Goal: Transaction & Acquisition: Purchase product/service

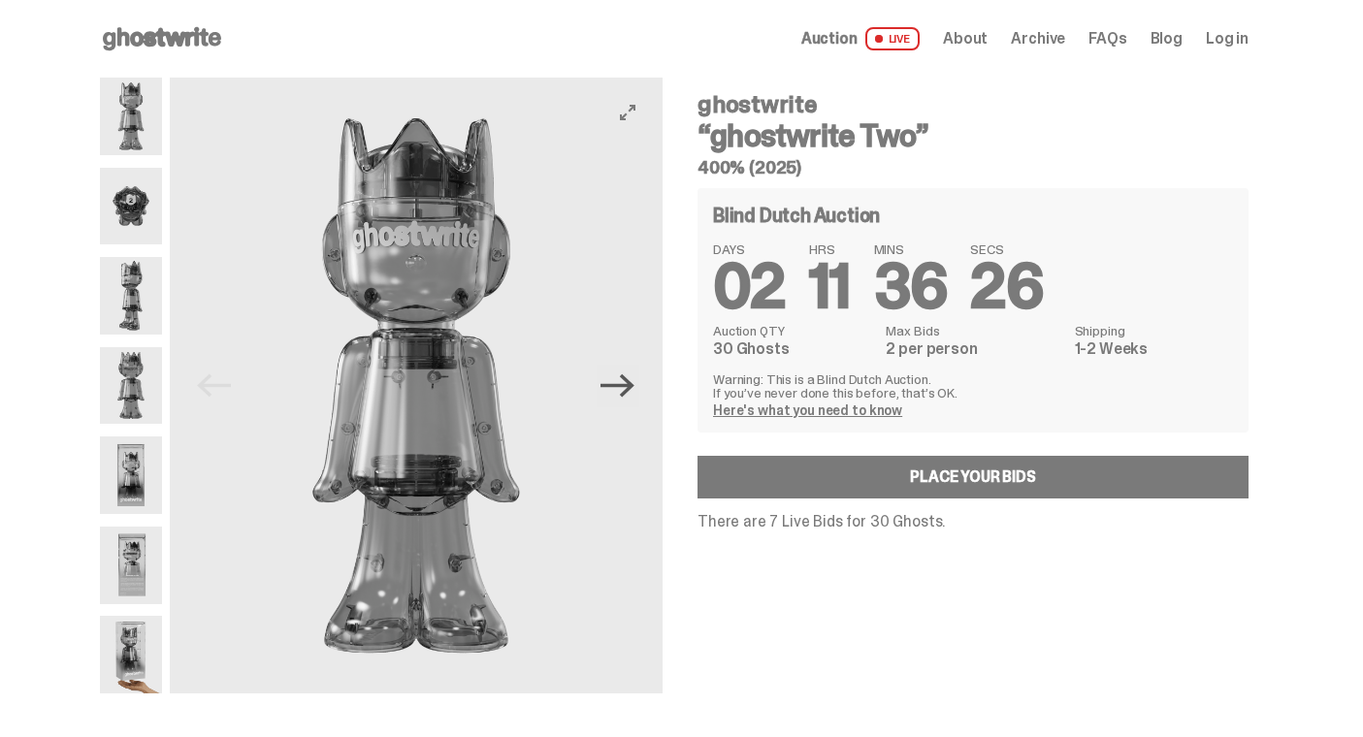
click at [626, 394] on icon "Next" at bounding box center [617, 386] width 34 height 34
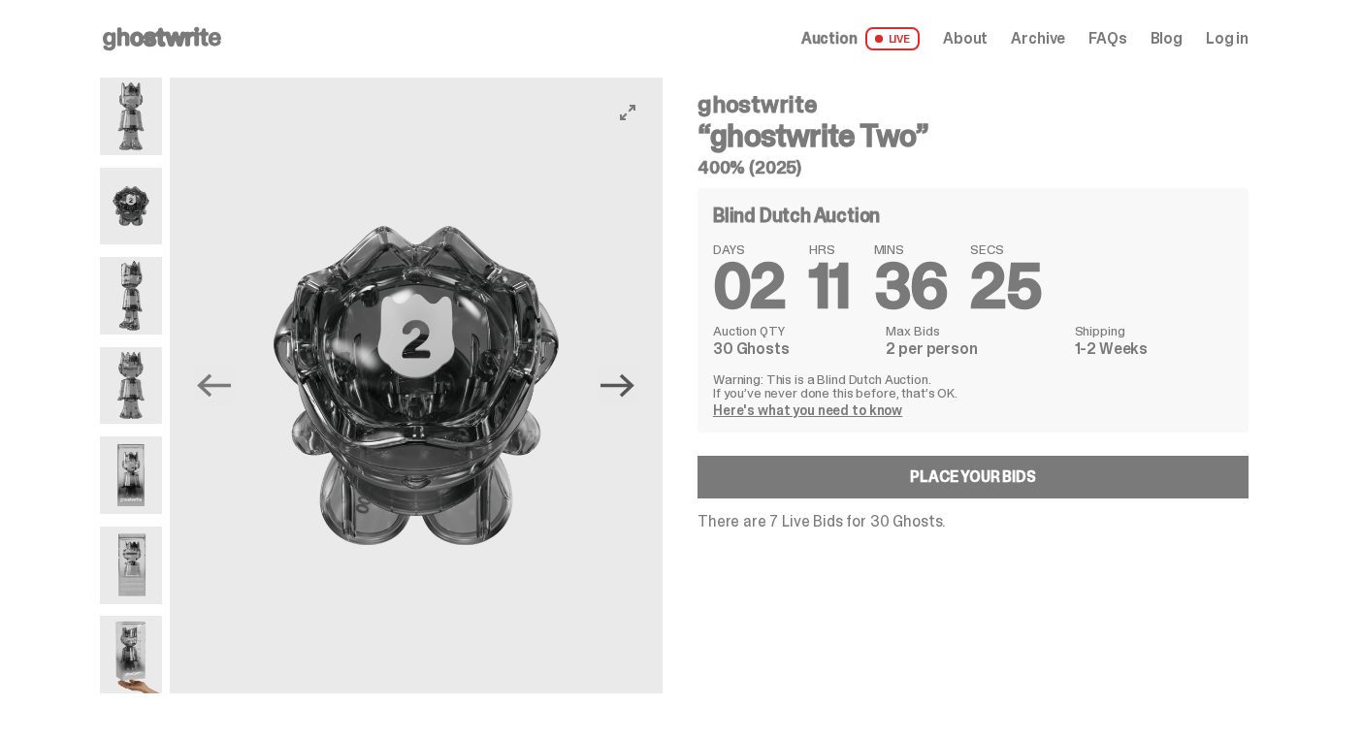
click at [626, 394] on icon "Next" at bounding box center [617, 386] width 34 height 34
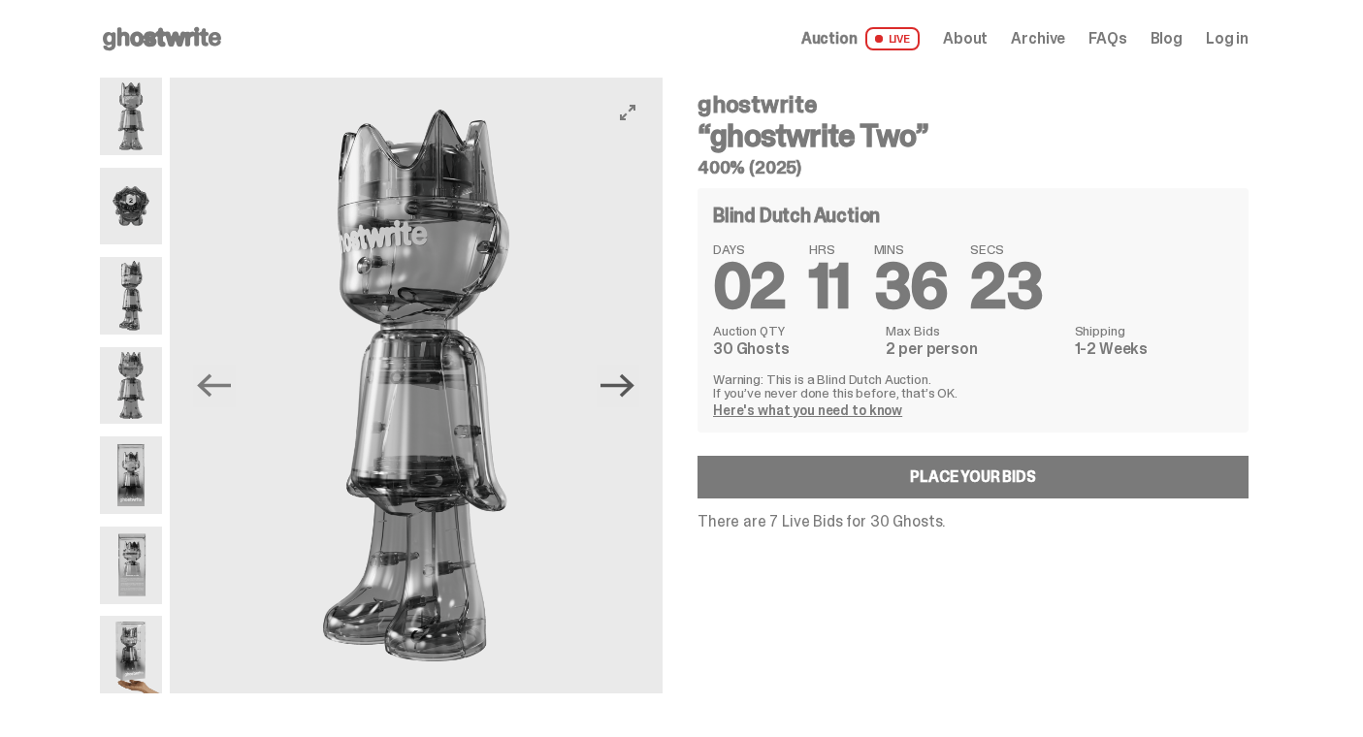
click at [626, 394] on icon "Next" at bounding box center [617, 386] width 34 height 34
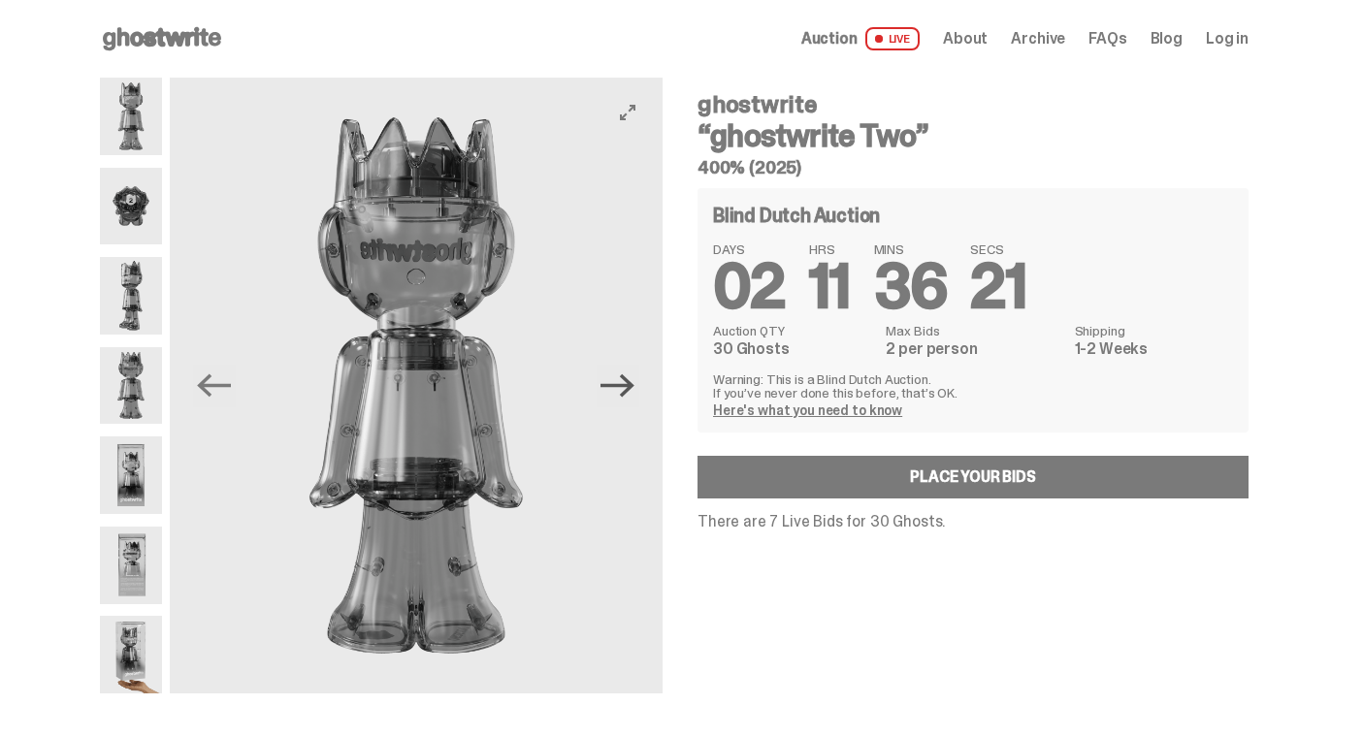
click at [626, 394] on icon "Next" at bounding box center [617, 386] width 34 height 34
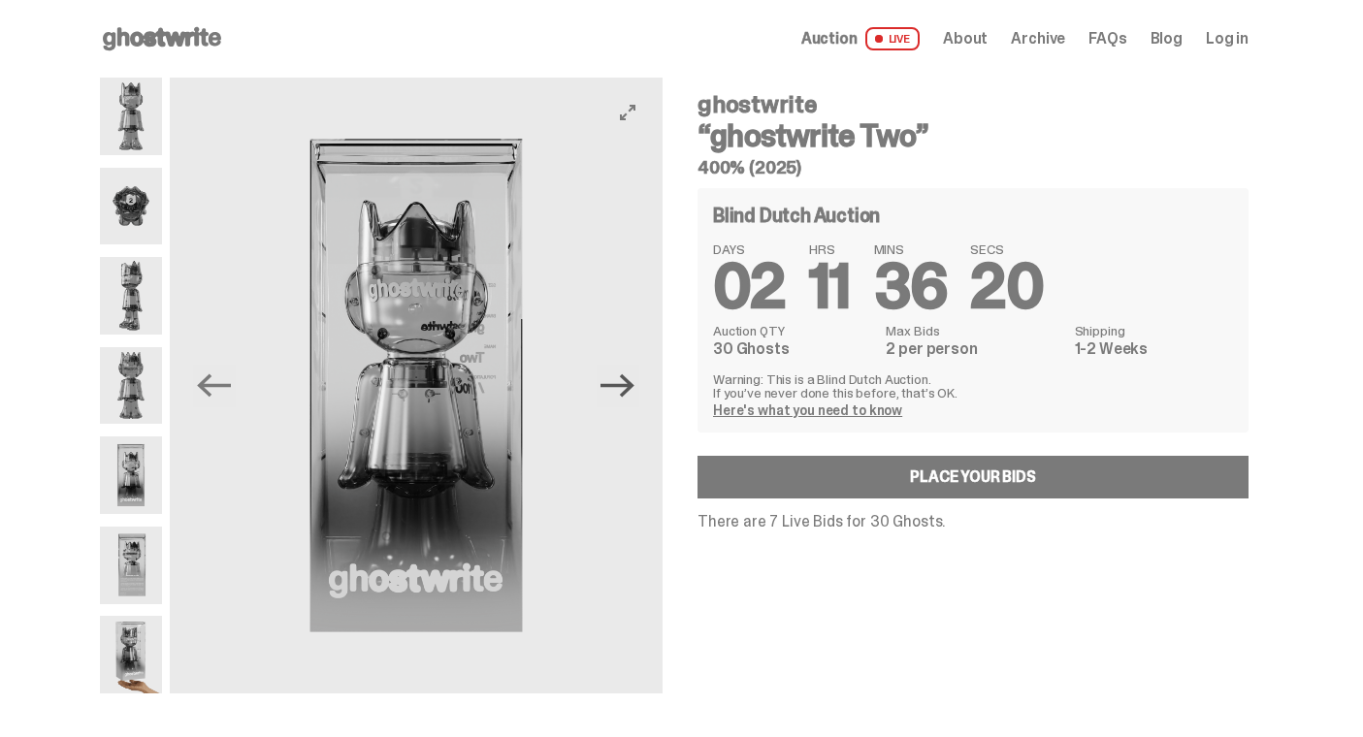
click at [626, 394] on icon "Next" at bounding box center [617, 386] width 34 height 34
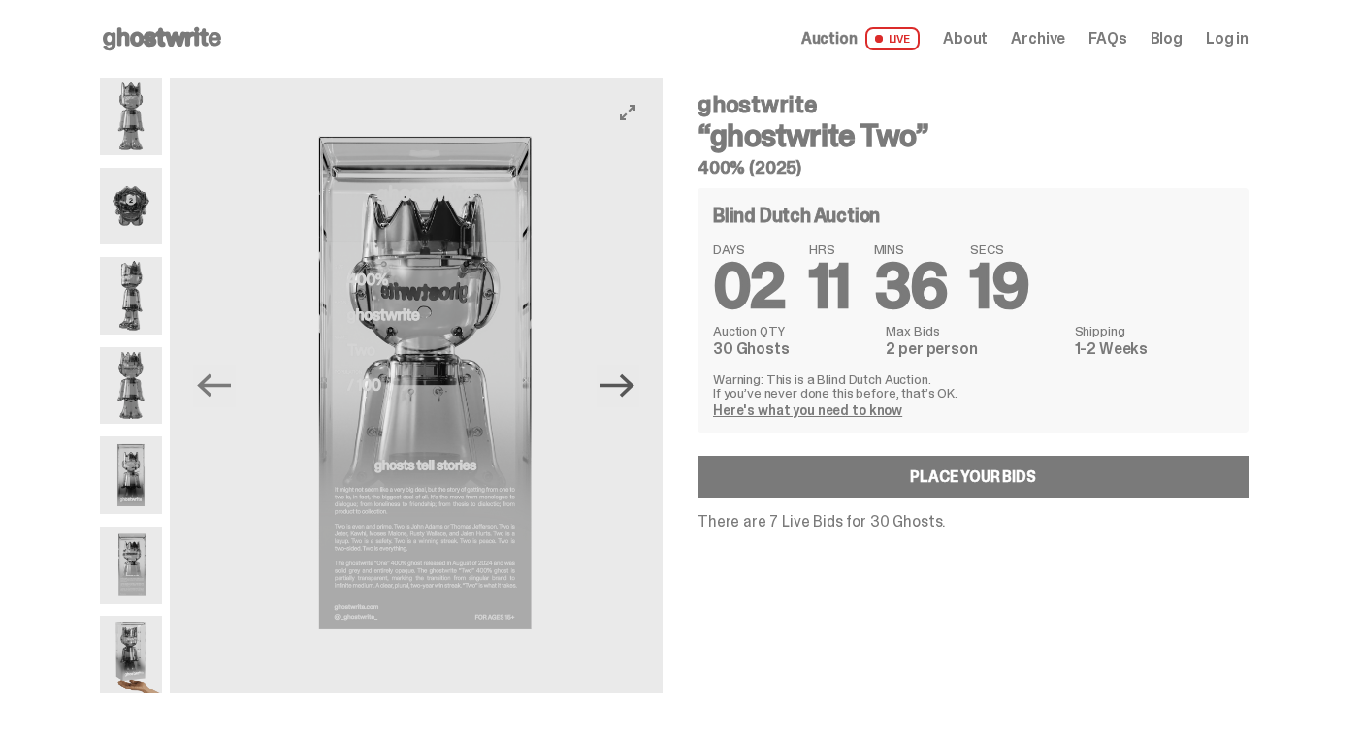
click at [626, 394] on icon "Next" at bounding box center [617, 386] width 34 height 34
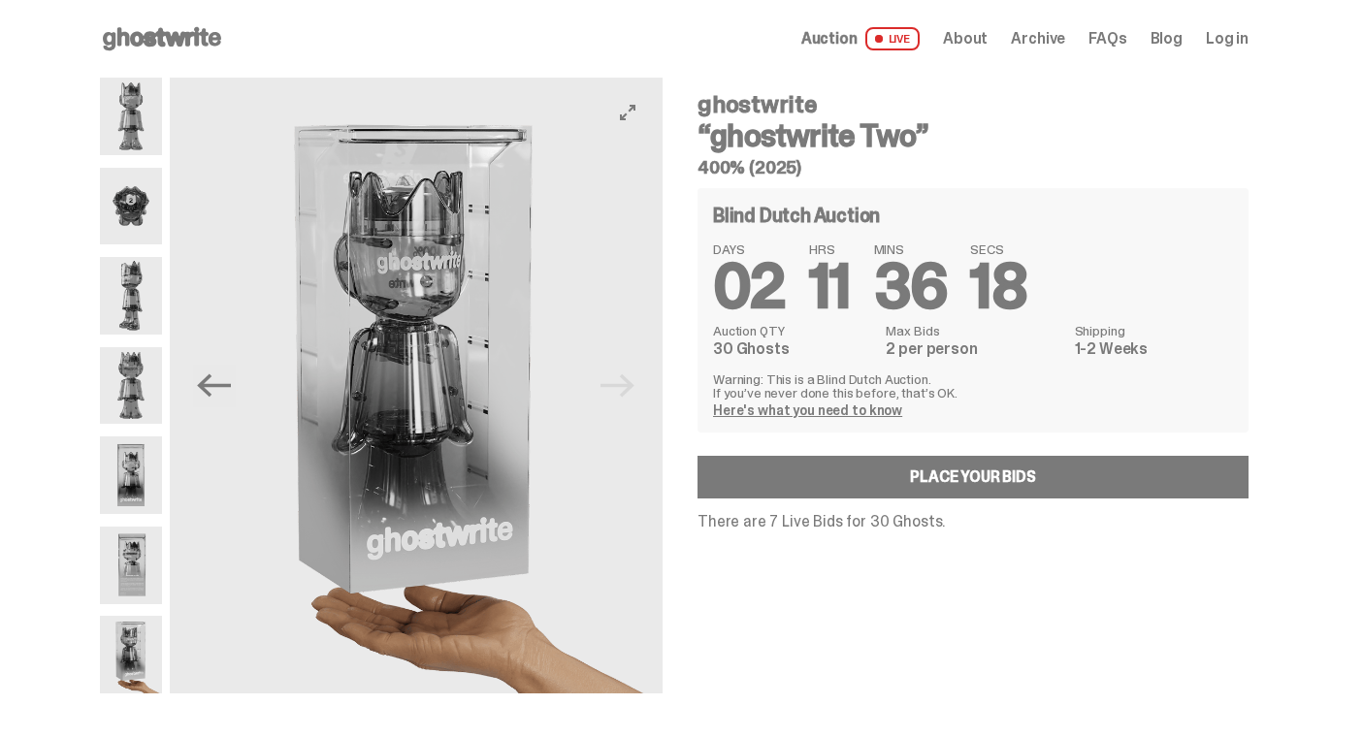
click at [626, 394] on img at bounding box center [416, 386] width 493 height 616
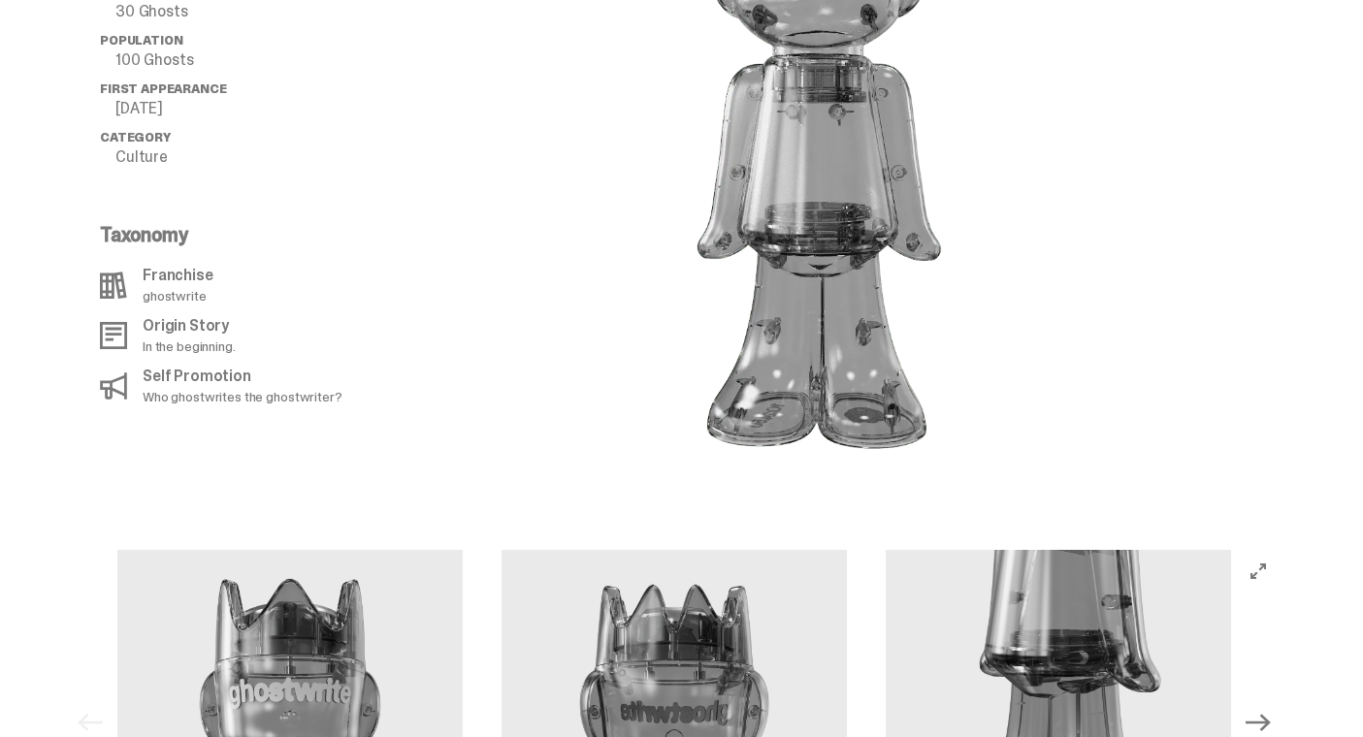
scroll to position [1489, 0]
